Goal: Check status: Check status

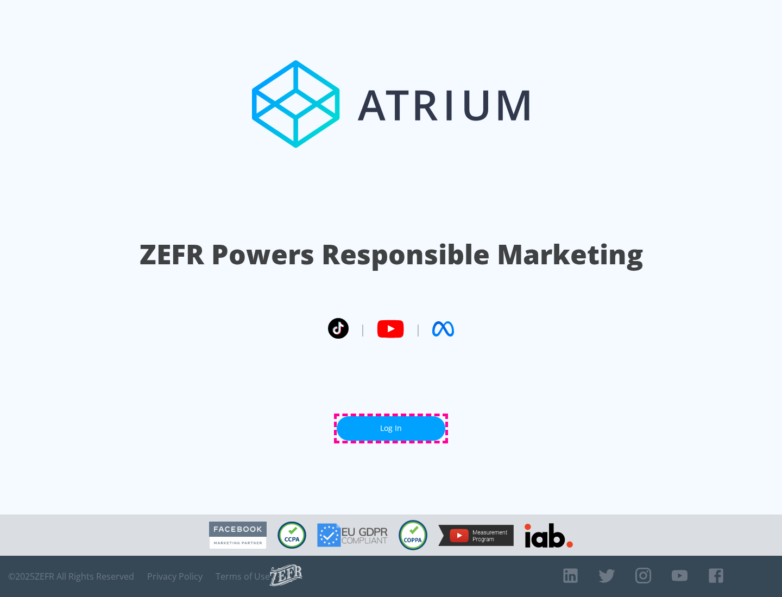
click at [391, 428] on link "Log In" at bounding box center [391, 428] width 109 height 24
